Goal: Download file/media

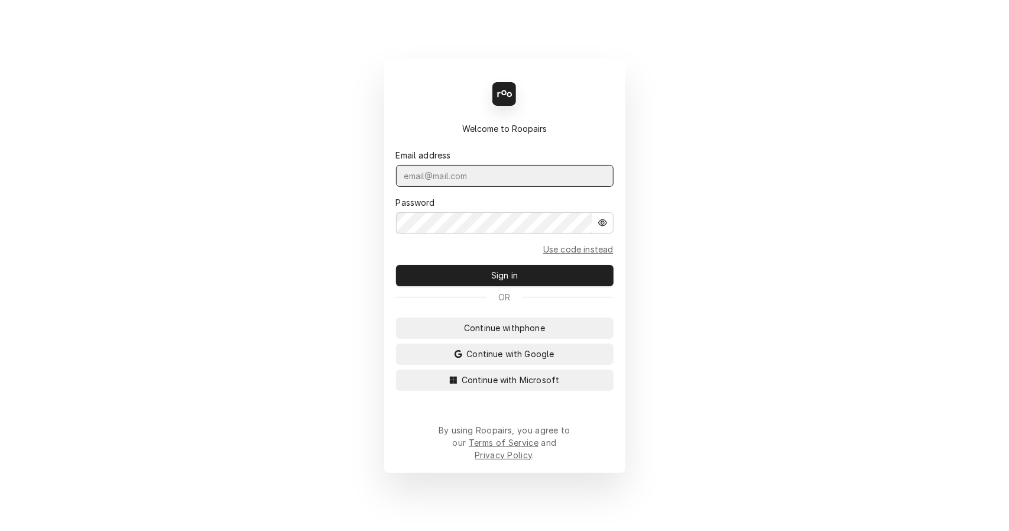
type input "leahmeadows.techsolutions@aol.com"
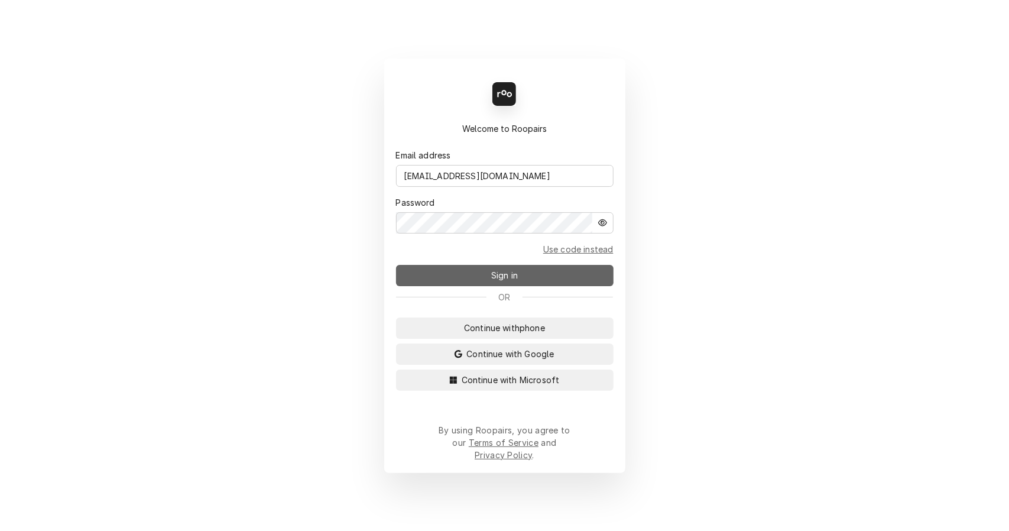
click at [476, 285] on button "Sign in" at bounding box center [504, 275] width 217 height 21
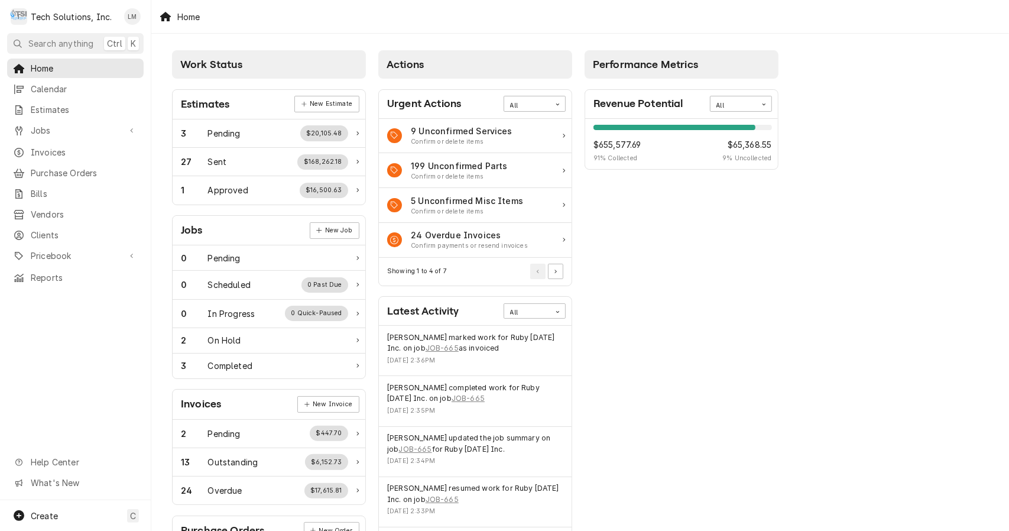
click at [64, 45] on span "Search anything" at bounding box center [60, 43] width 65 height 12
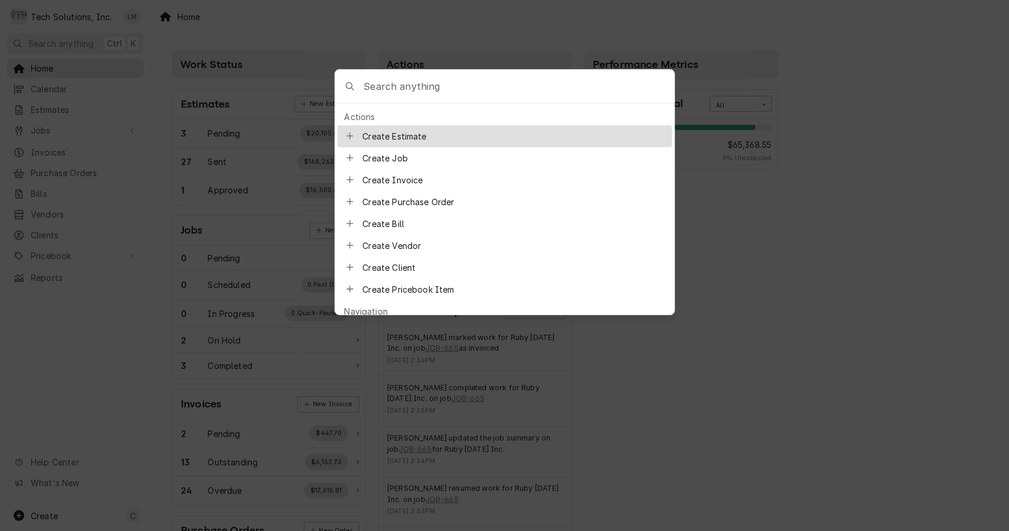
click at [410, 85] on input "Global Command Menu" at bounding box center [518, 86] width 310 height 33
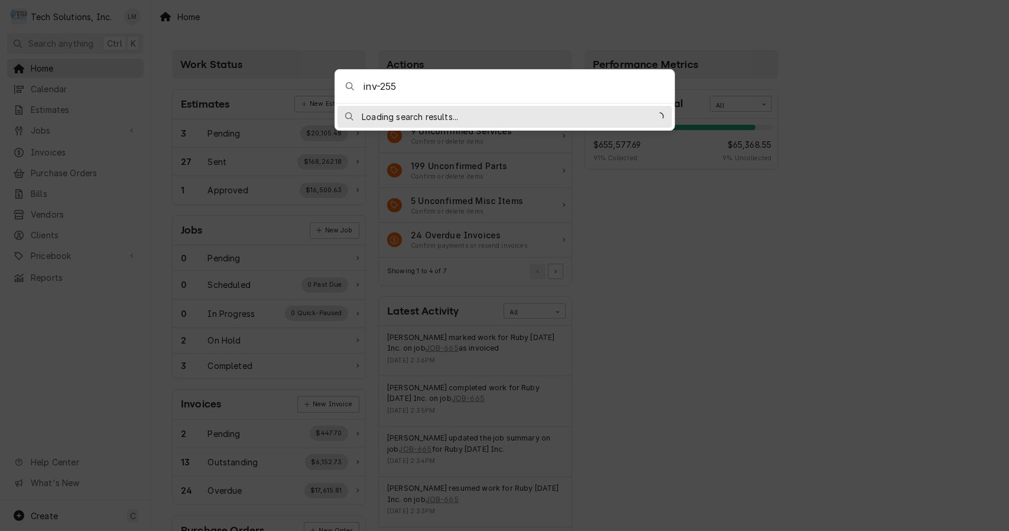
type input "inv-2554"
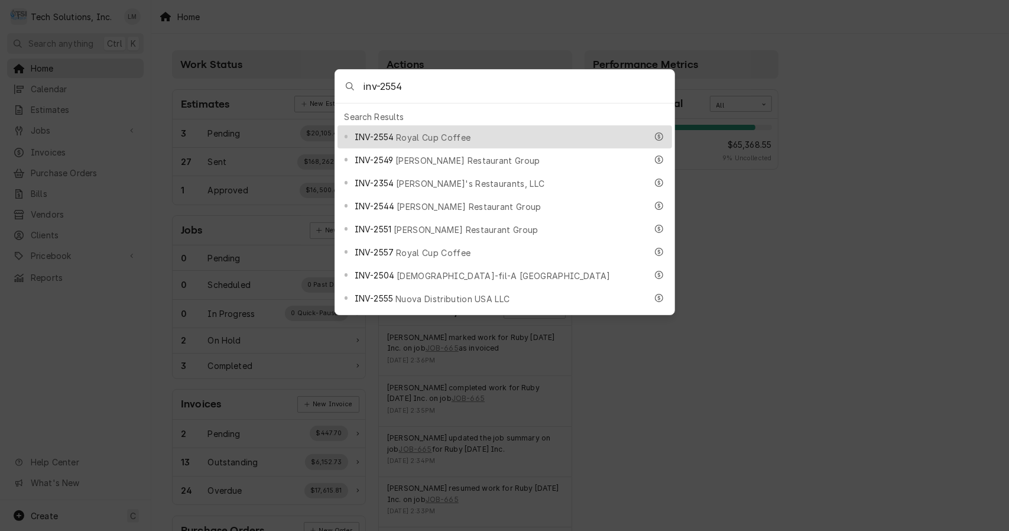
click at [410, 132] on span "Royal Cup Coffee" at bounding box center [433, 137] width 74 height 12
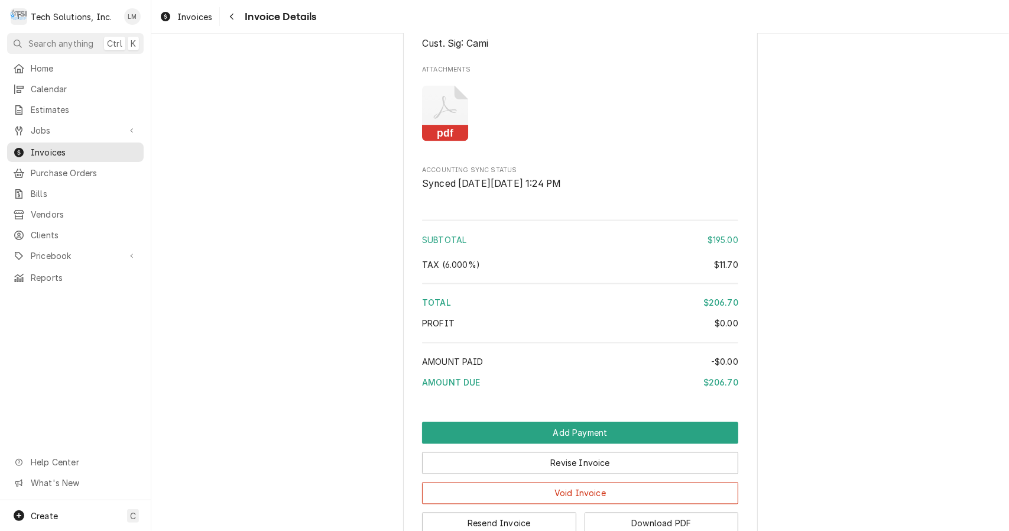
scroll to position [1252, 0]
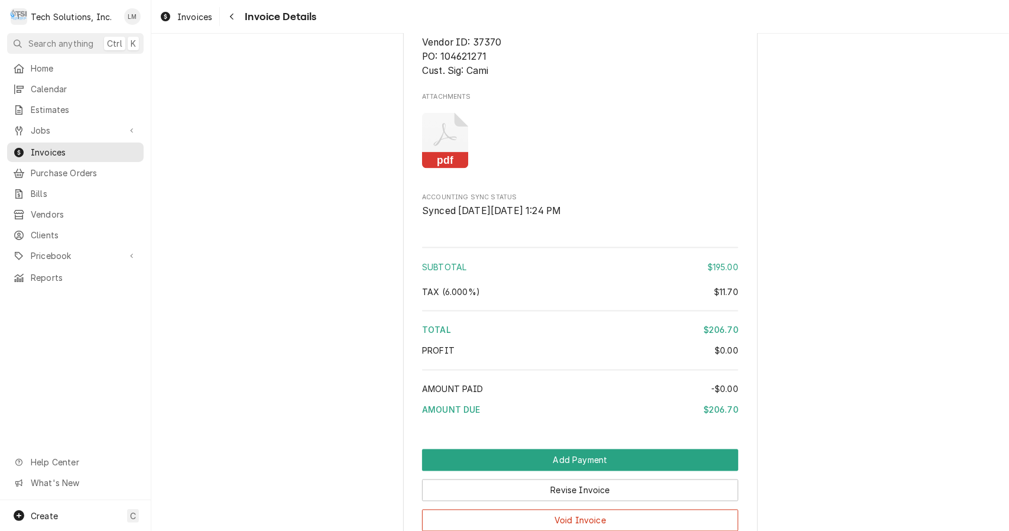
click at [439, 169] on rect "Attachments" at bounding box center [445, 160] width 47 height 17
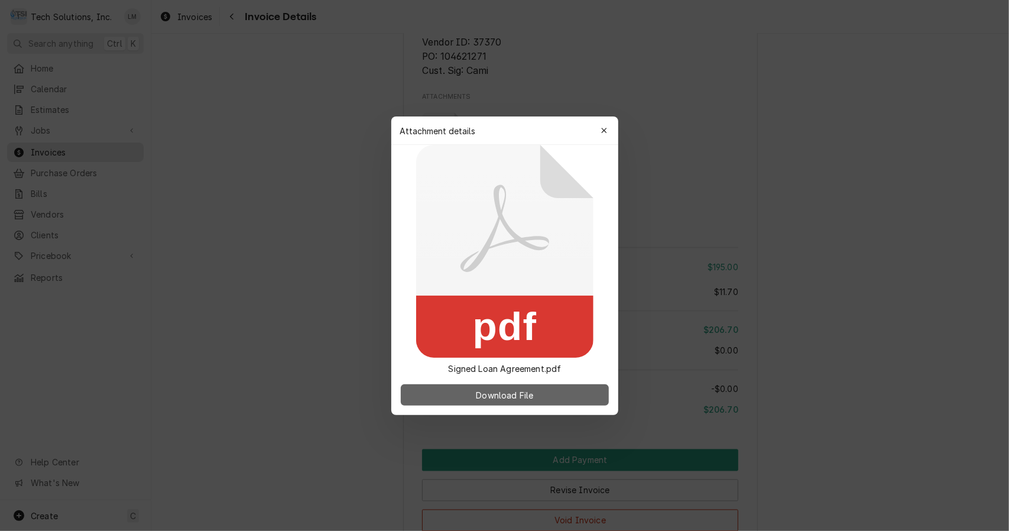
click at [494, 398] on span "Download File" at bounding box center [504, 394] width 62 height 12
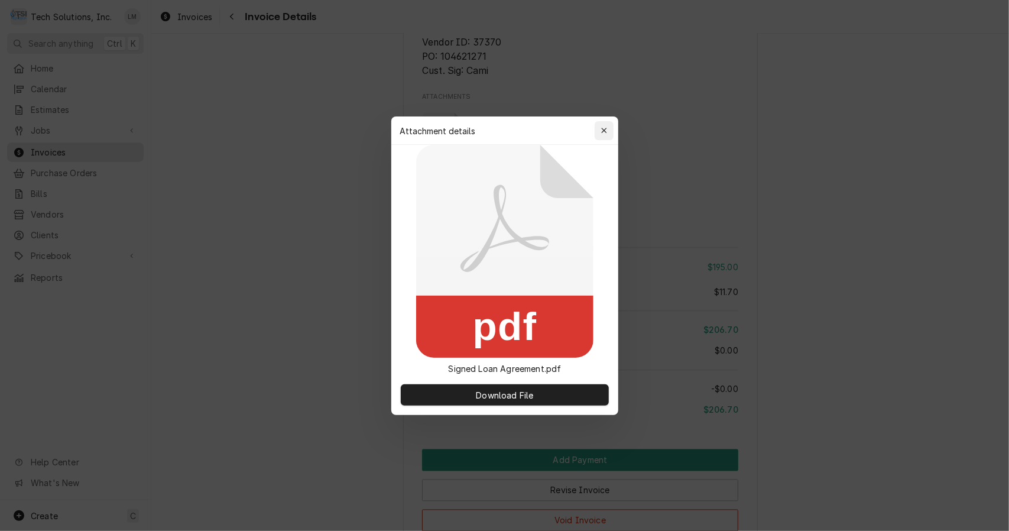
click at [601, 131] on icon "button" at bounding box center [603, 130] width 7 height 8
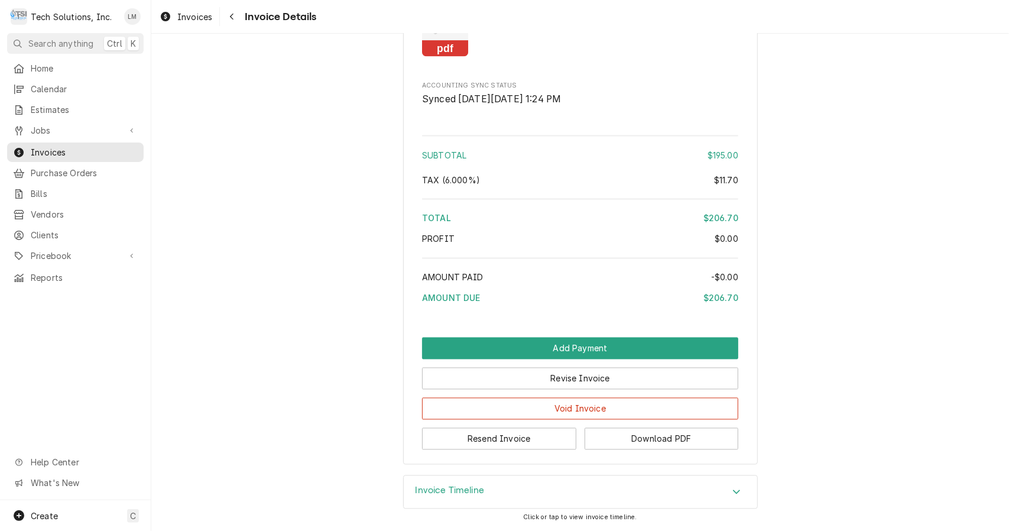
scroll to position [1388, 0]
click at [641, 438] on button "Download PDF" at bounding box center [661, 439] width 154 height 22
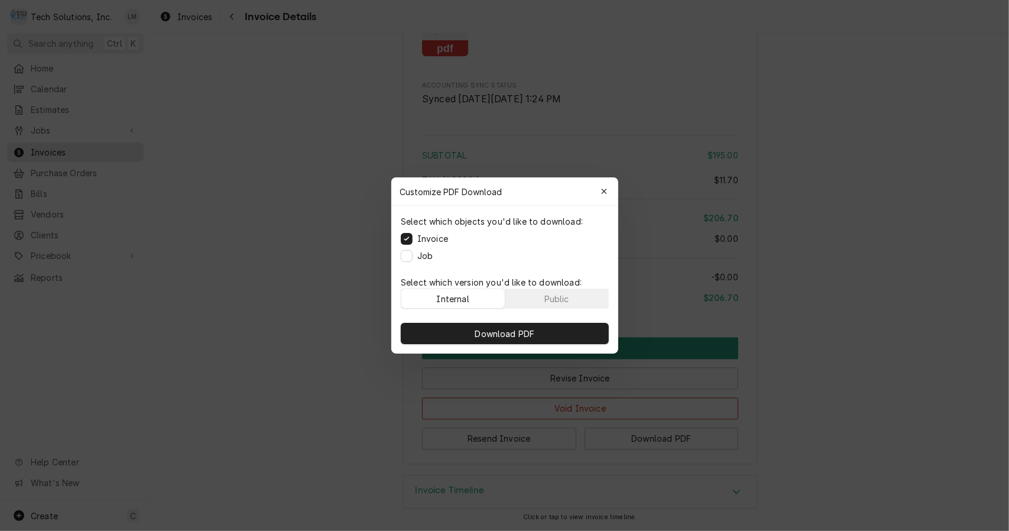
click at [424, 258] on label "Job" at bounding box center [424, 255] width 15 height 12
click at [412, 258] on button "Job" at bounding box center [407, 256] width 12 height 12
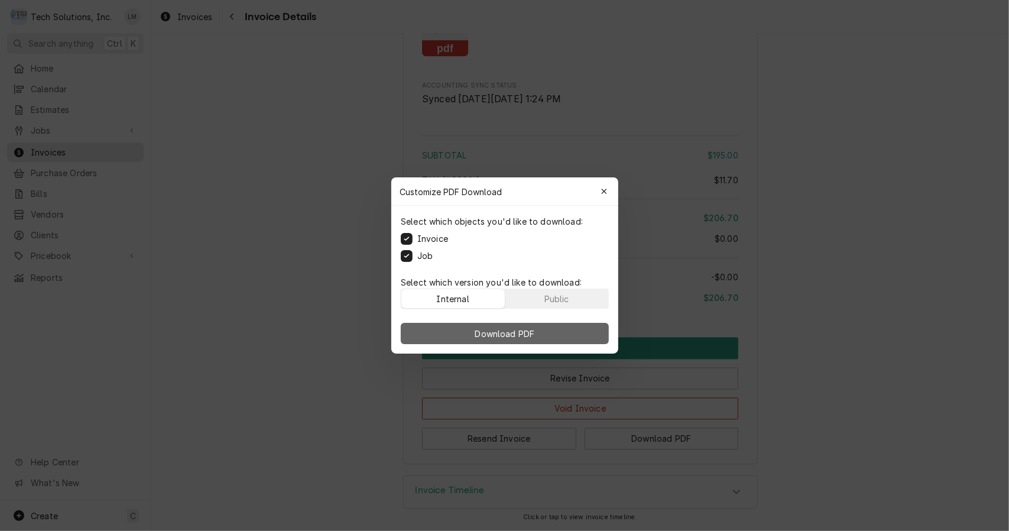
click at [509, 337] on span "Download PDF" at bounding box center [504, 333] width 64 height 12
